Goal: Transaction & Acquisition: Purchase product/service

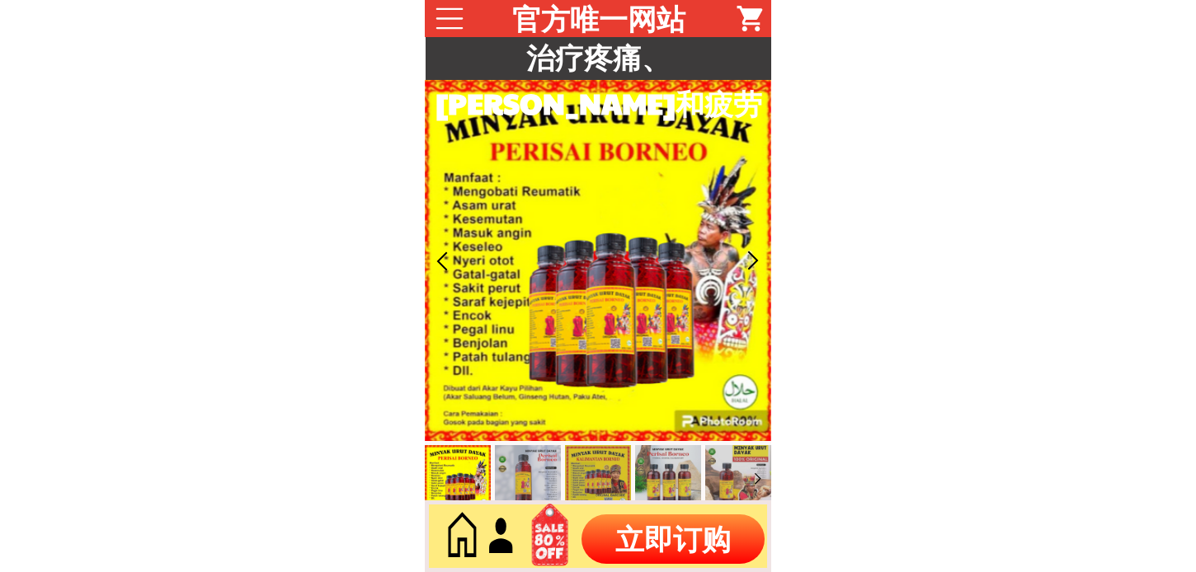
click at [662, 543] on p "立即订购" at bounding box center [673, 539] width 183 height 49
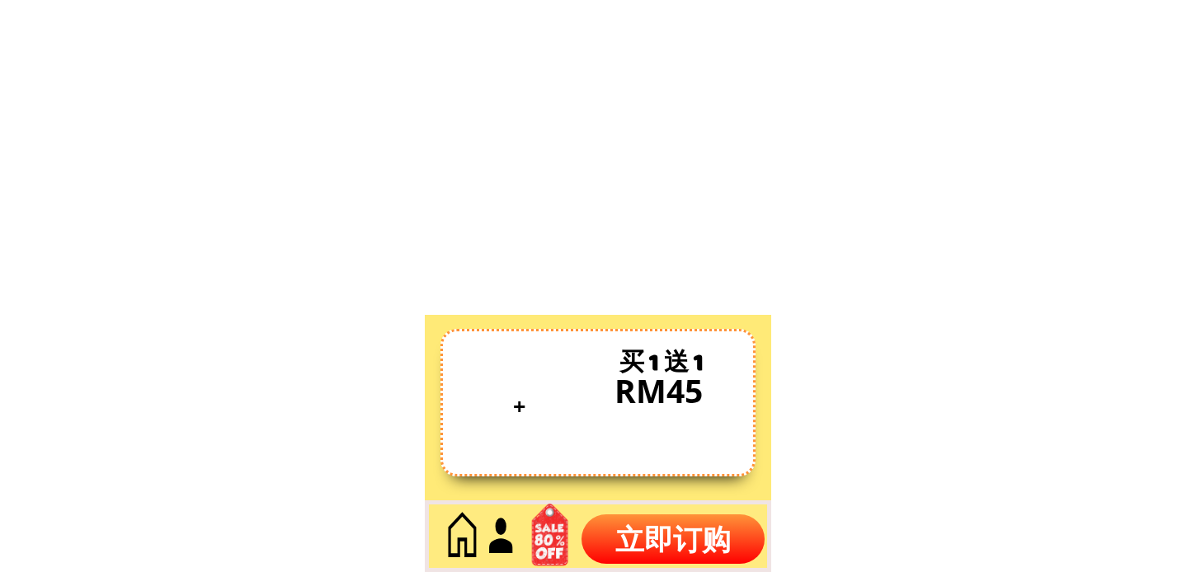
scroll to position [7055, 0]
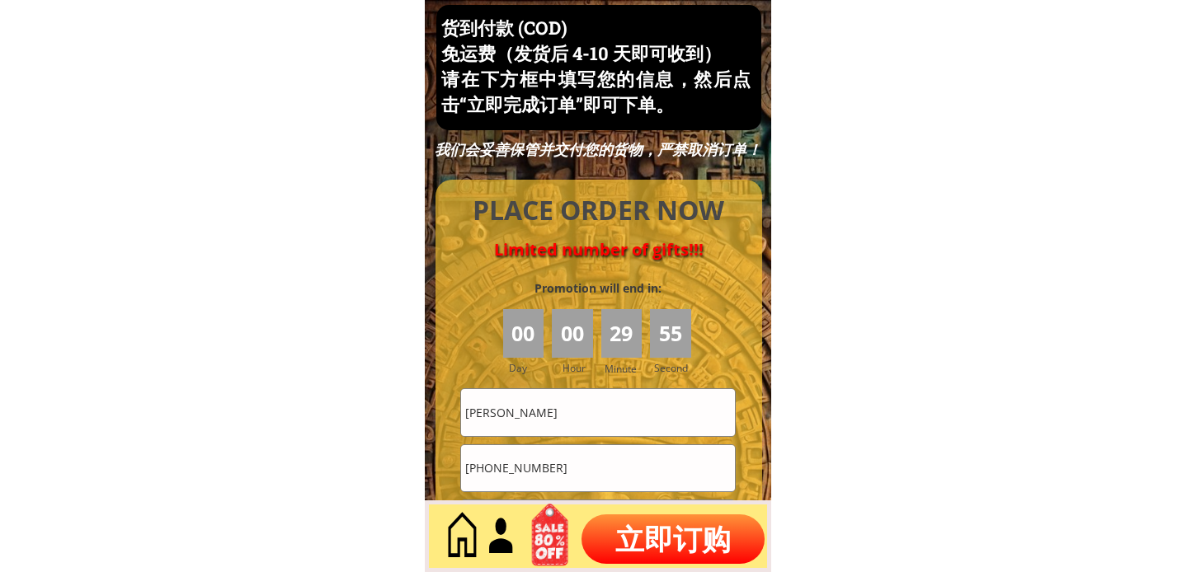
click at [578, 393] on input "[PERSON_NAME]" at bounding box center [598, 412] width 274 height 46
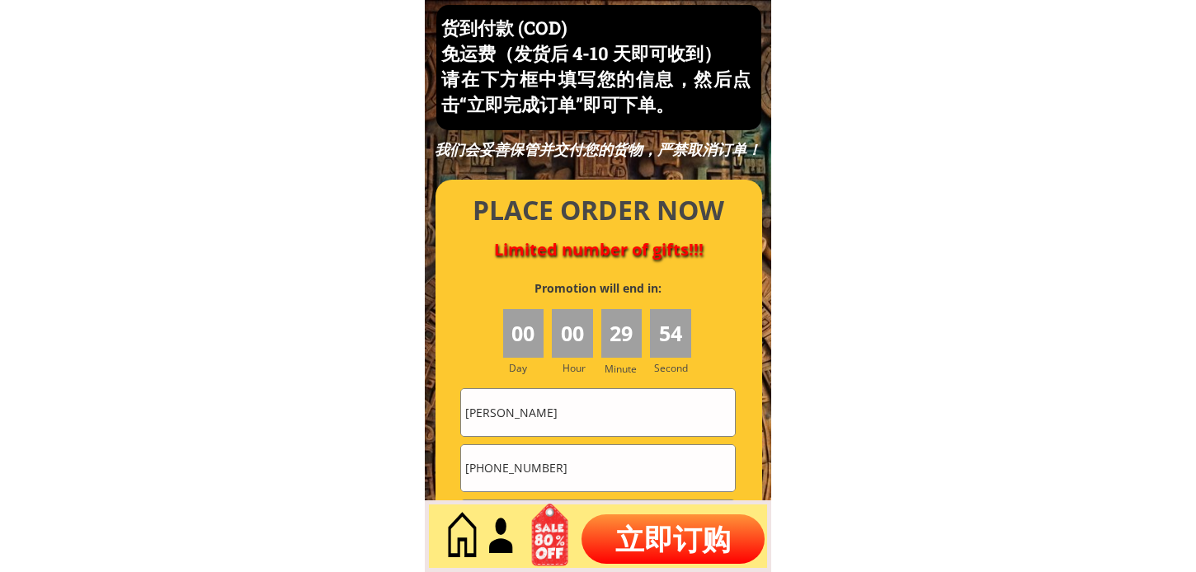
paste input "[PERSON_NAME]"
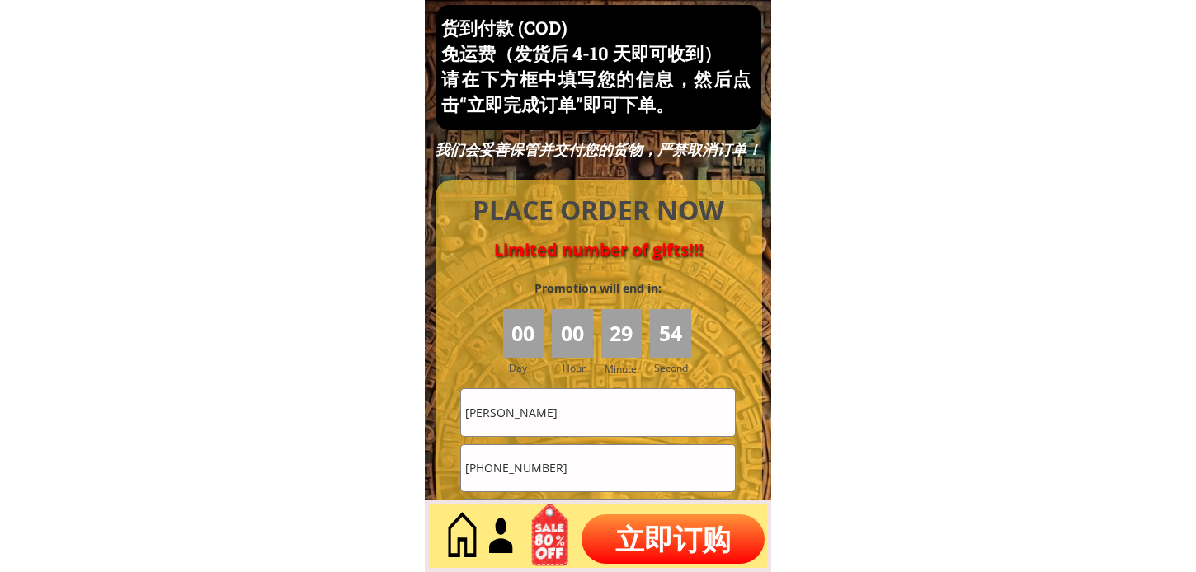
type input "[PERSON_NAME]"
click at [572, 450] on input "[PHONE_NUMBER]" at bounding box center [598, 468] width 274 height 46
paste input "0107970606"
type input "[PHONE_NUMBER]"
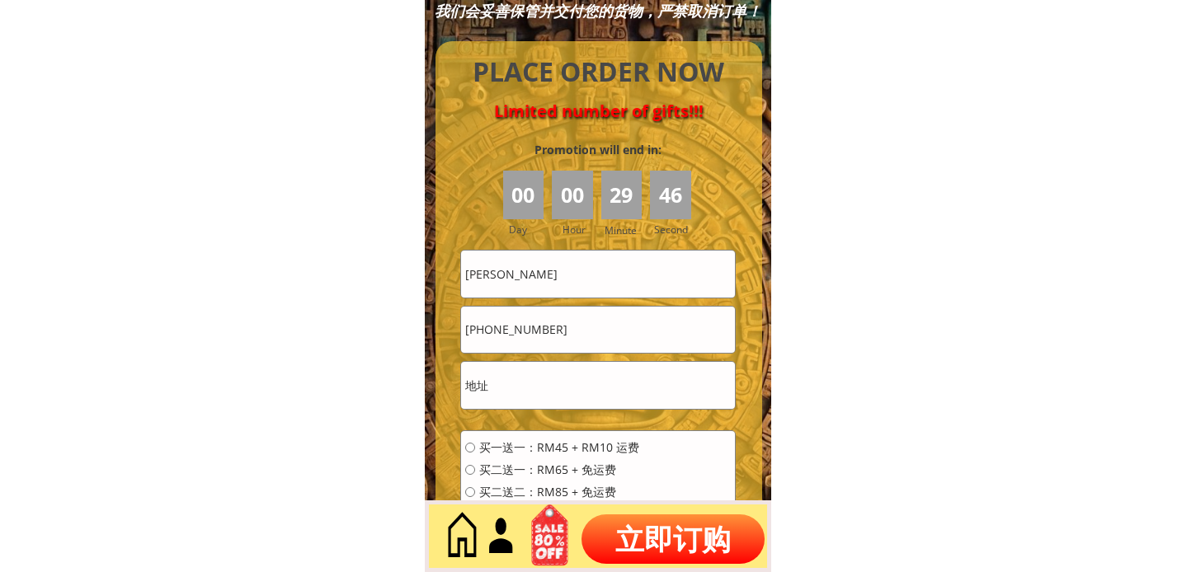
scroll to position [7238, 0]
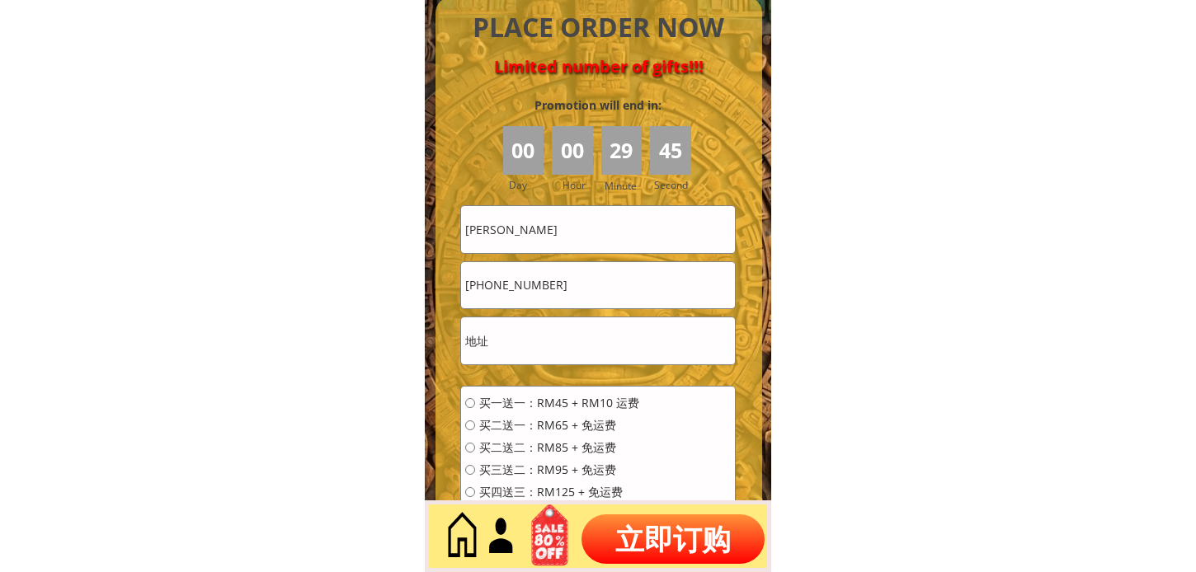
click at [549, 357] on input "text" at bounding box center [598, 341] width 274 height 46
paste input "[GEOGRAPHIC_DATA], 10, [GEOGRAPHIC_DATA]"
type input "[GEOGRAPHIC_DATA], 10, [GEOGRAPHIC_DATA]"
drag, startPoint x: 473, startPoint y: 287, endPoint x: 459, endPoint y: 289, distance: 13.3
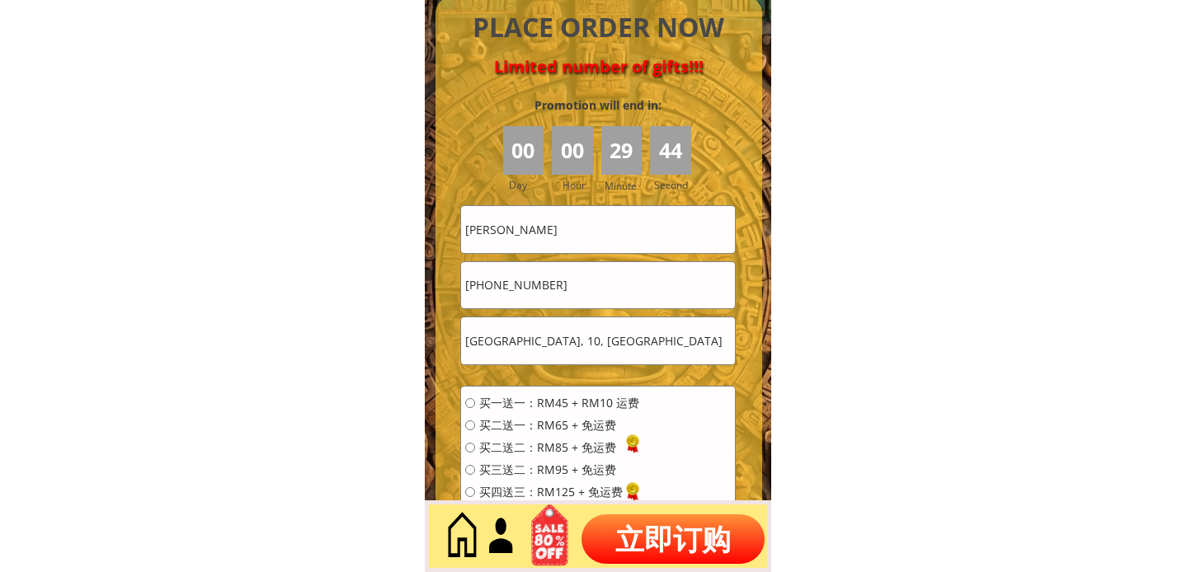
click at [460, 289] on div "[PHONE_NUMBER]" at bounding box center [597, 285] width 275 height 48
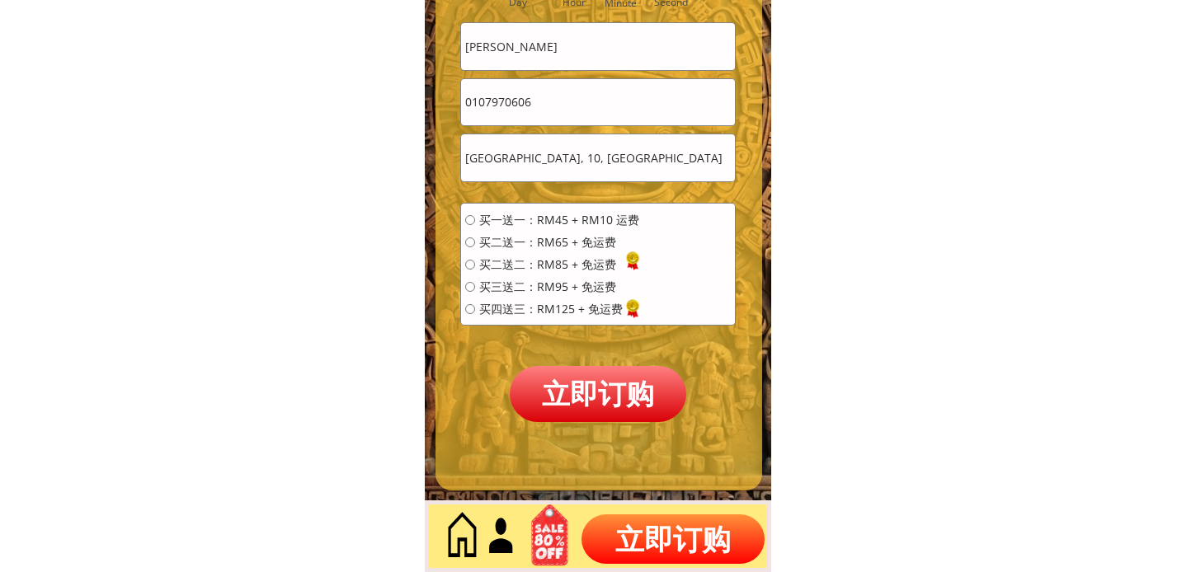
type input "0107970606"
click at [572, 225] on span "买一送一：RM45 + RM10 运费" at bounding box center [559, 220] width 160 height 12
radio input "true"
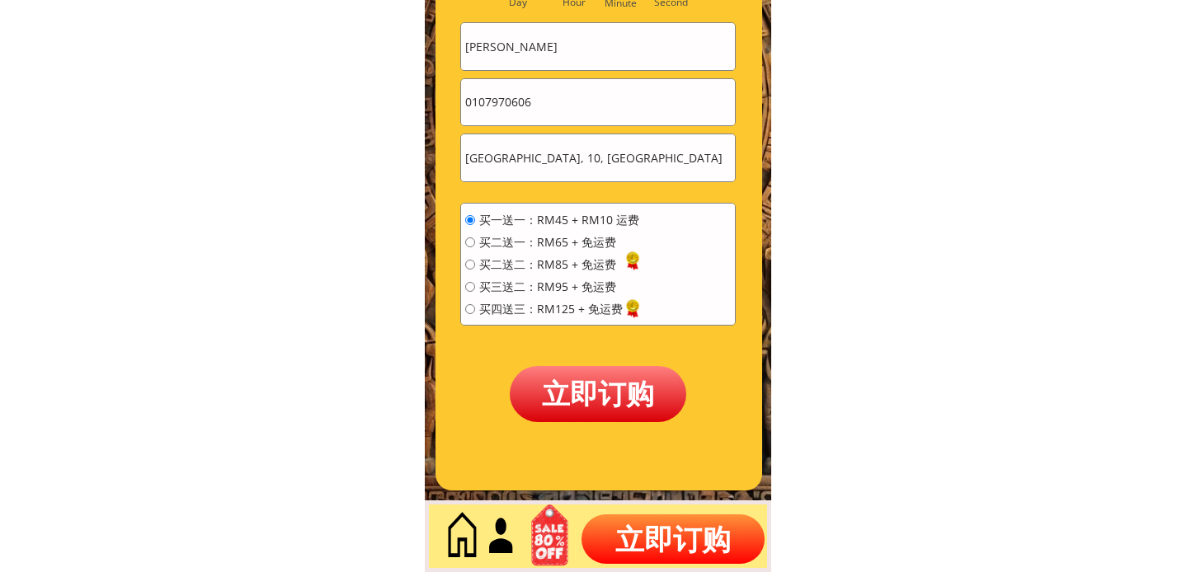
click at [565, 436] on div at bounding box center [599, 152] width 327 height 677
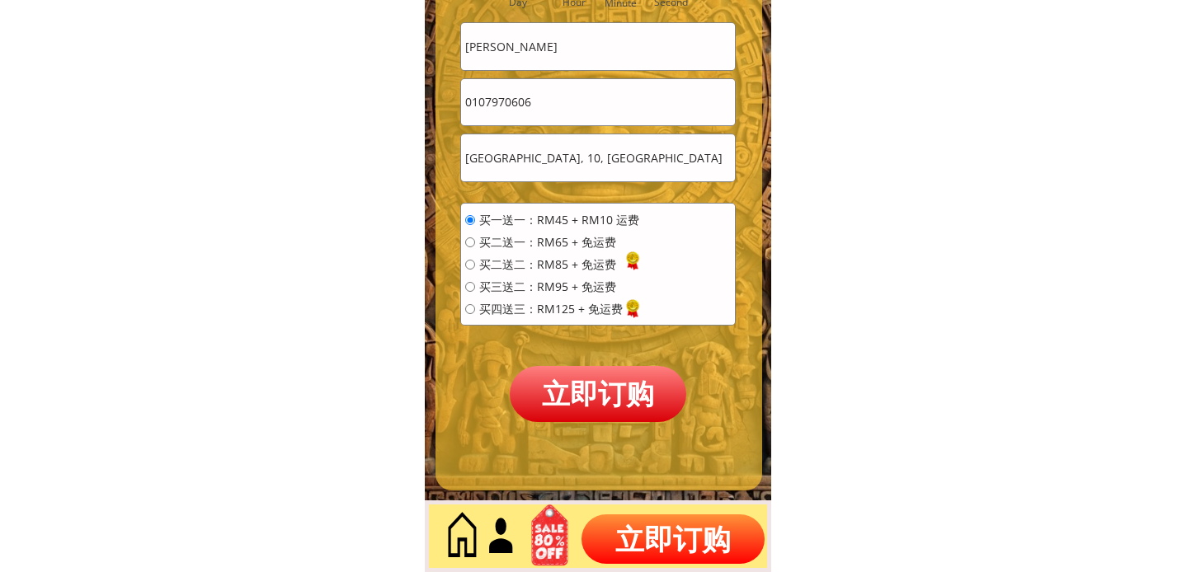
click at [584, 398] on p "立即订购" at bounding box center [598, 393] width 177 height 55
